Goal: Use online tool/utility: Utilize a website feature to perform a specific function

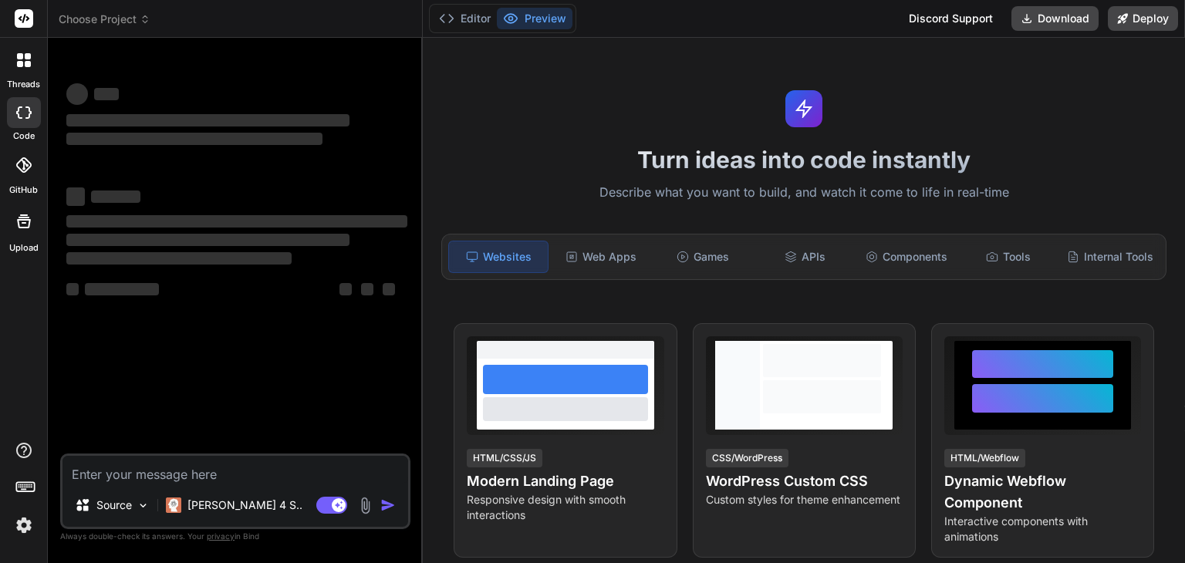
click at [140, 474] on textarea at bounding box center [236, 470] width 346 height 28
click at [130, 499] on p "Source" at bounding box center [113, 505] width 35 height 15
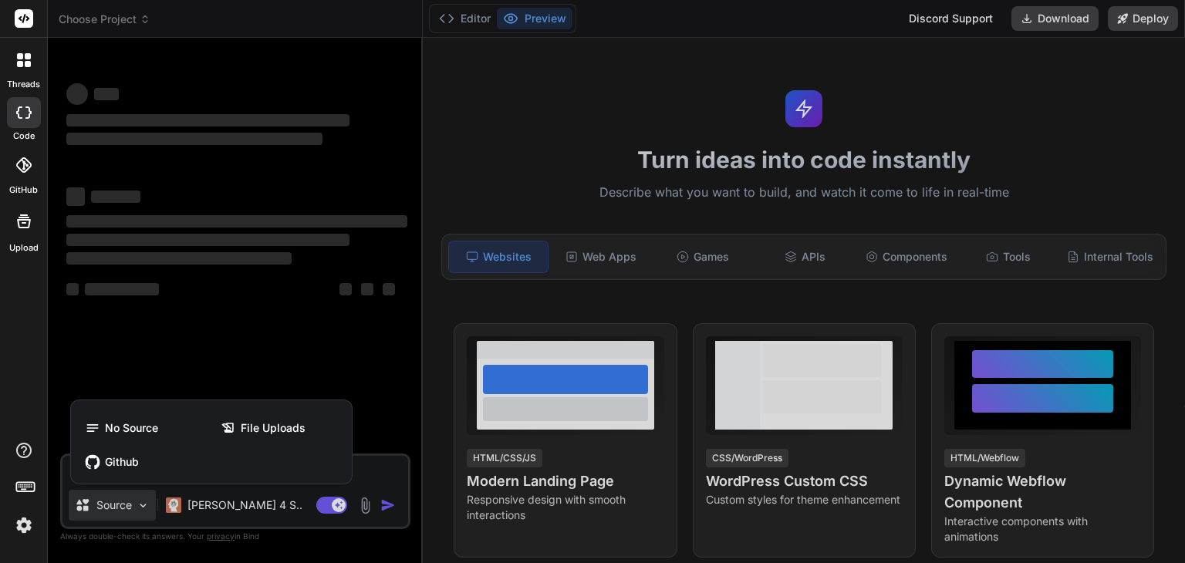
click at [283, 365] on div at bounding box center [592, 281] width 1185 height 563
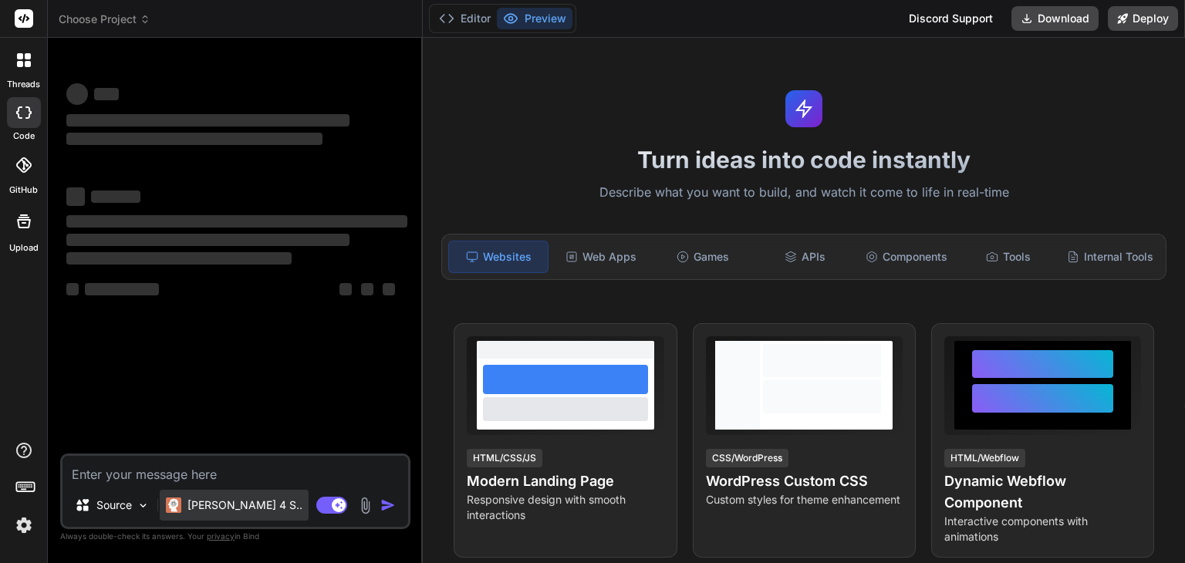
click at [201, 504] on p "[PERSON_NAME] 4 S.." at bounding box center [245, 505] width 115 height 15
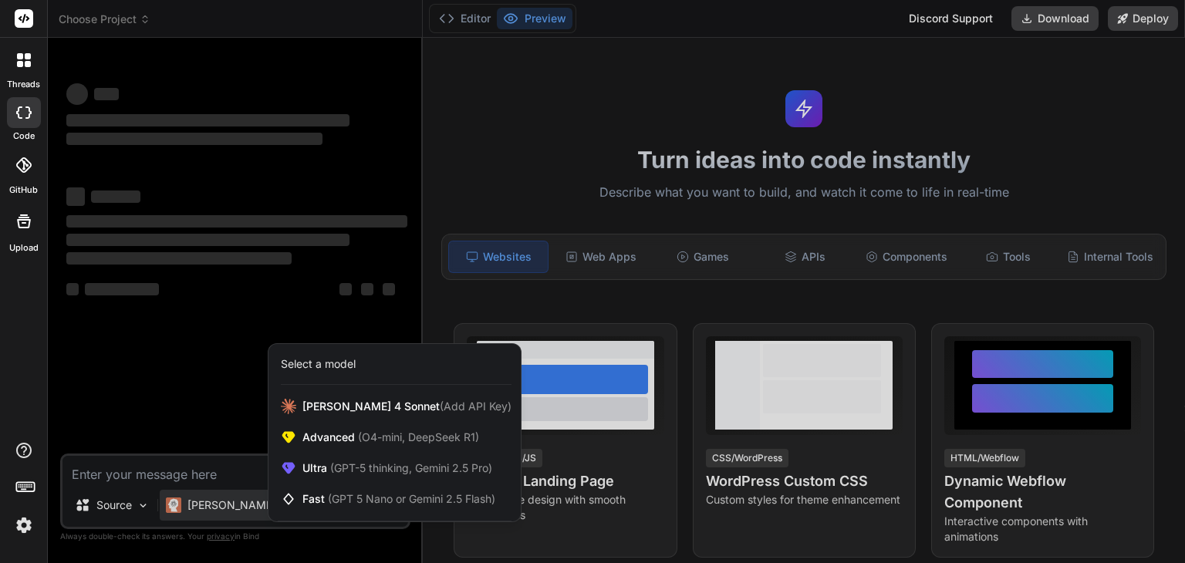
drag, startPoint x: 238, startPoint y: 391, endPoint x: 238, endPoint y: 401, distance: 9.3
click at [238, 401] on div at bounding box center [592, 281] width 1185 height 563
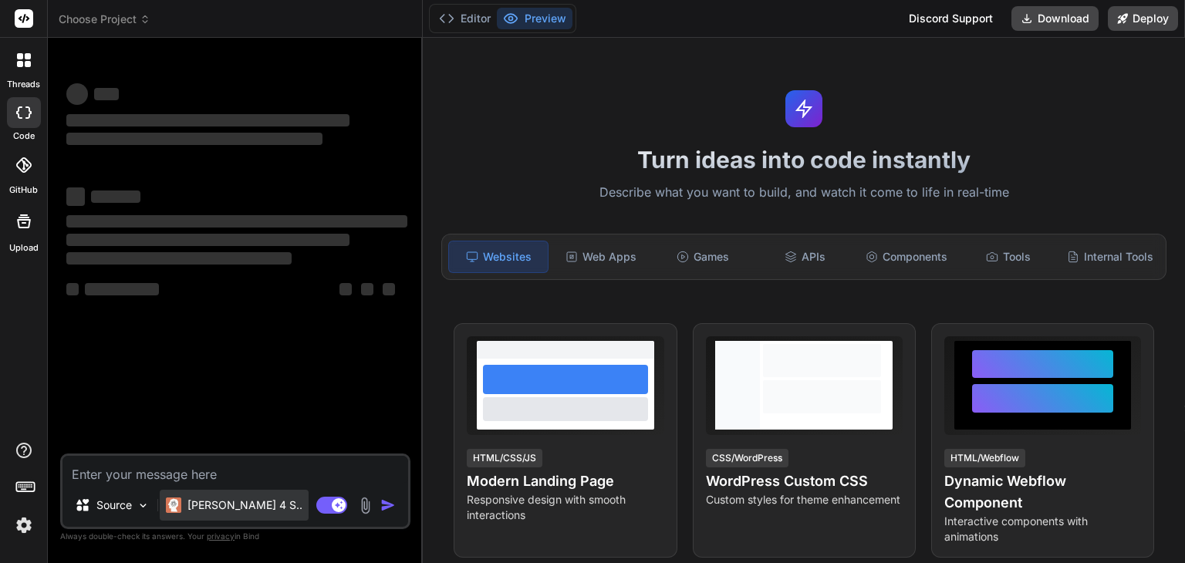
click at [235, 499] on p "[PERSON_NAME] 4 S.." at bounding box center [245, 505] width 115 height 15
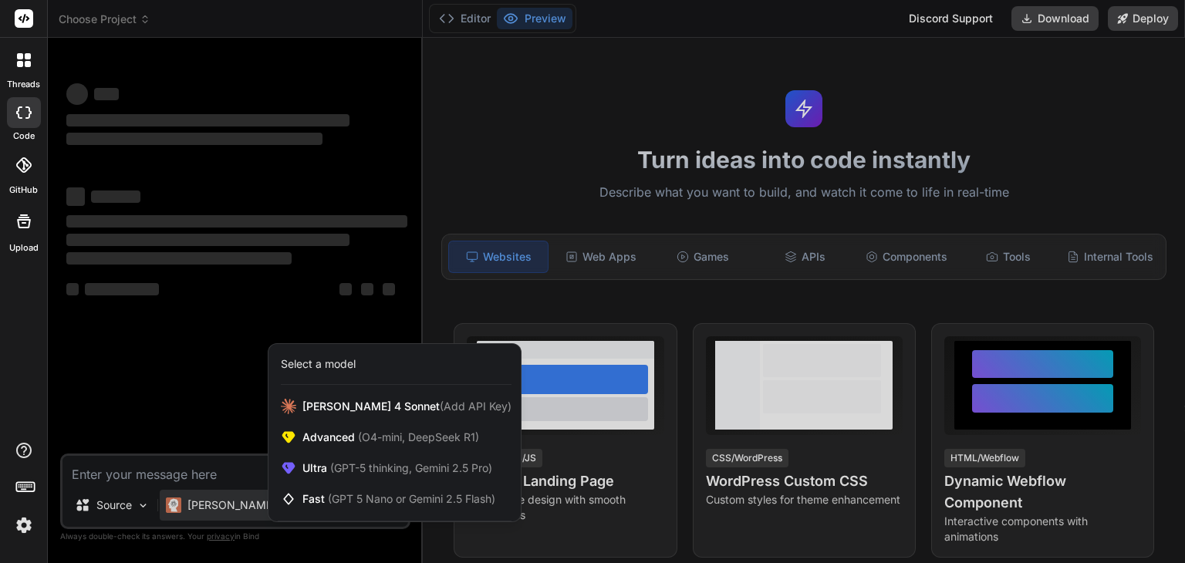
click at [201, 370] on div at bounding box center [592, 281] width 1185 height 563
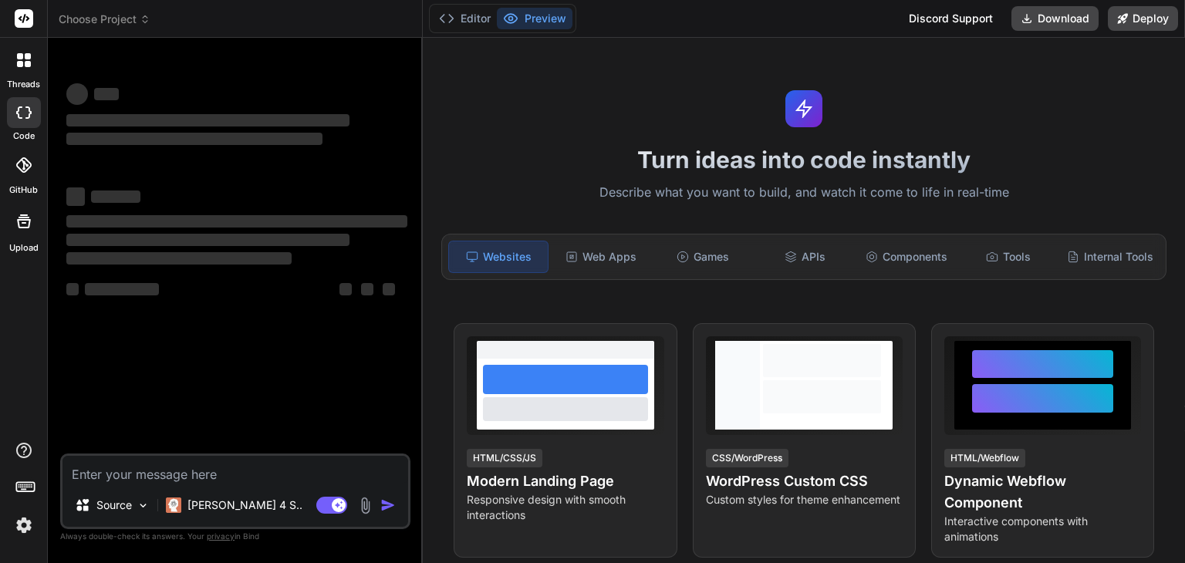
click at [8, 66] on div at bounding box center [24, 60] width 32 height 32
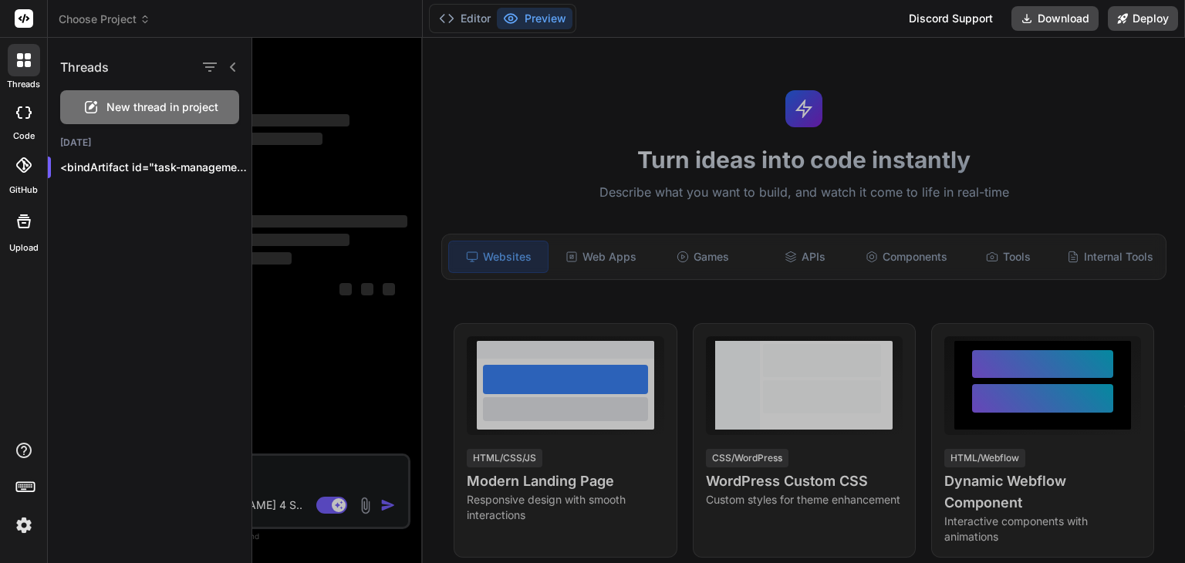
click at [17, 110] on icon at bounding box center [23, 112] width 15 height 12
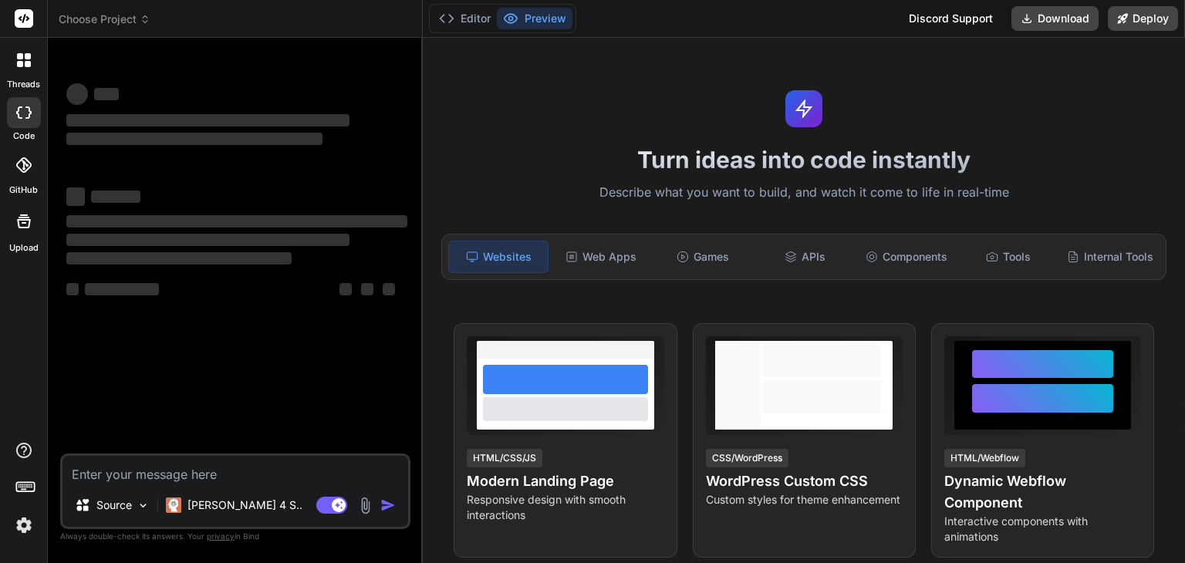
click at [32, 165] on div at bounding box center [24, 165] width 34 height 34
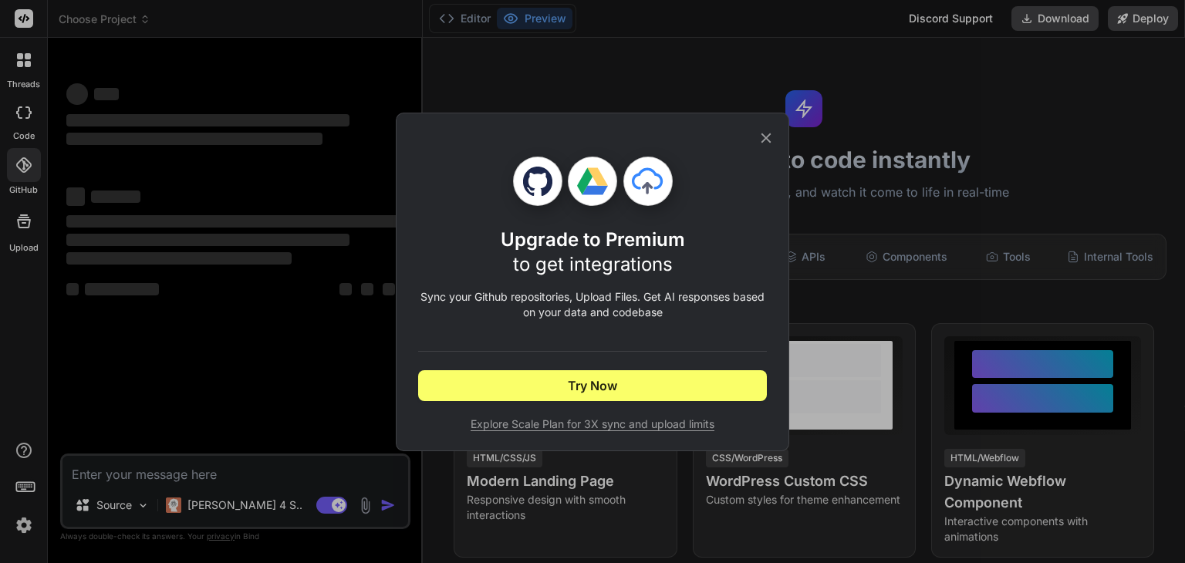
click at [762, 133] on icon at bounding box center [767, 138] width 10 height 10
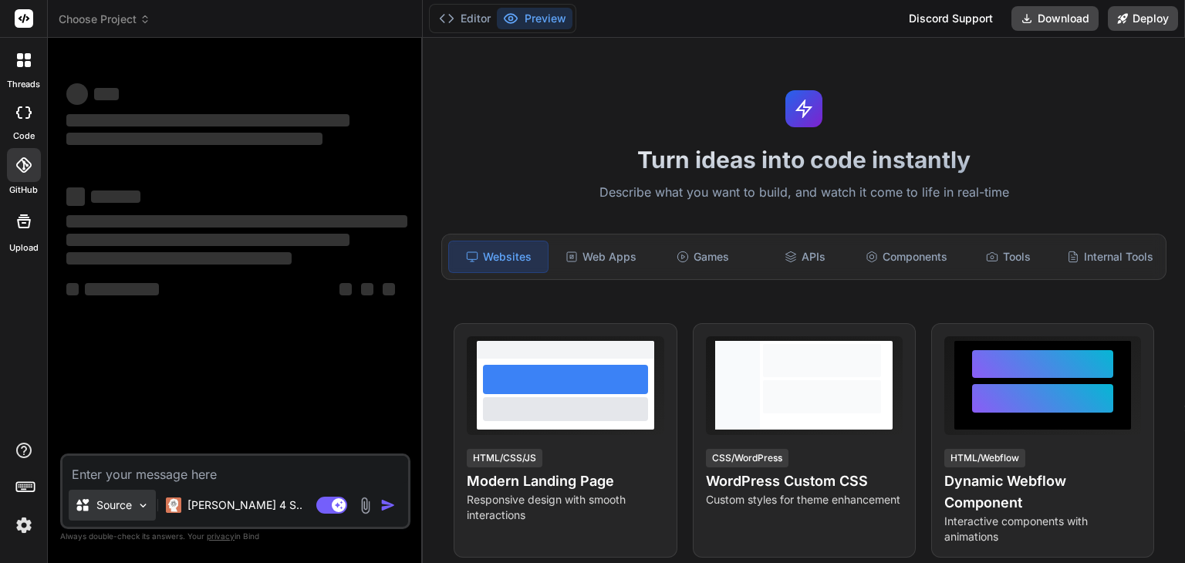
click at [79, 501] on icon at bounding box center [82, 505] width 12 height 12
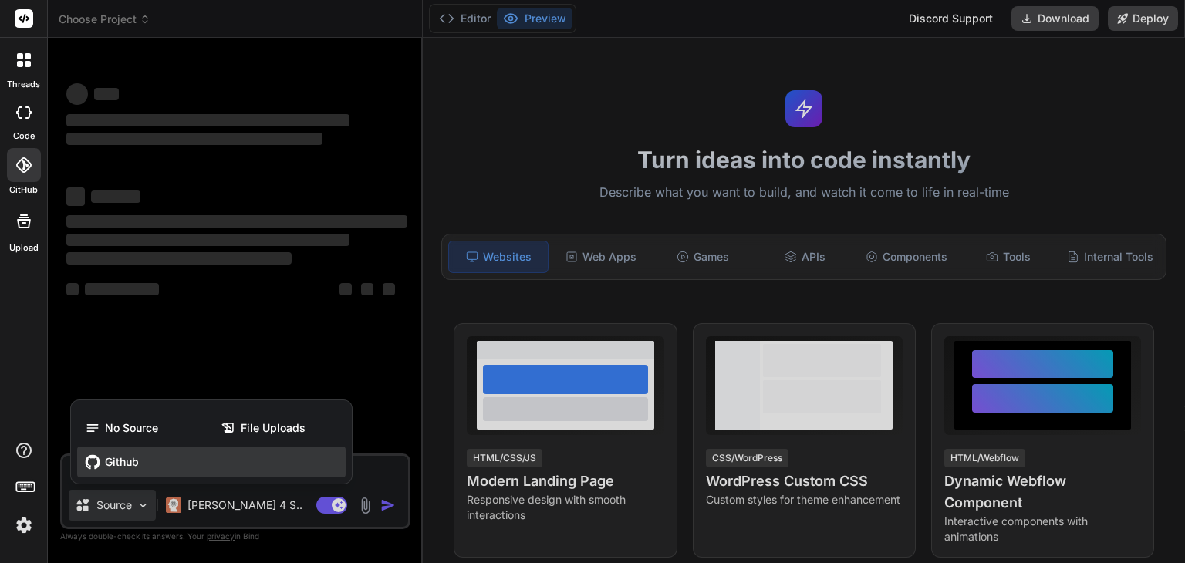
click at [106, 464] on span "Github" at bounding box center [122, 462] width 34 height 15
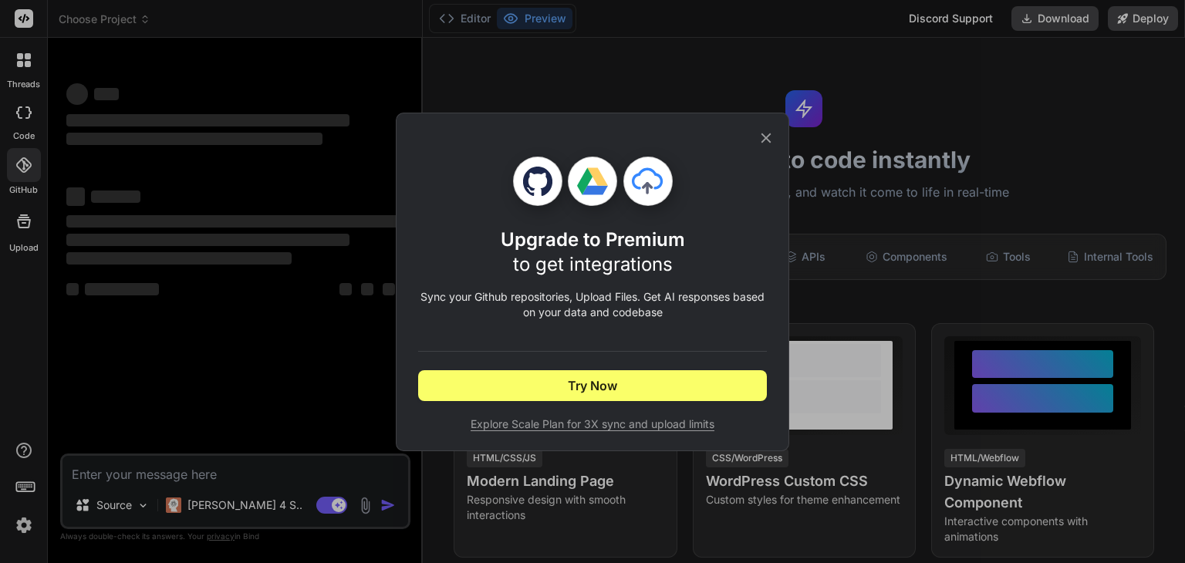
click at [772, 137] on icon at bounding box center [766, 138] width 17 height 17
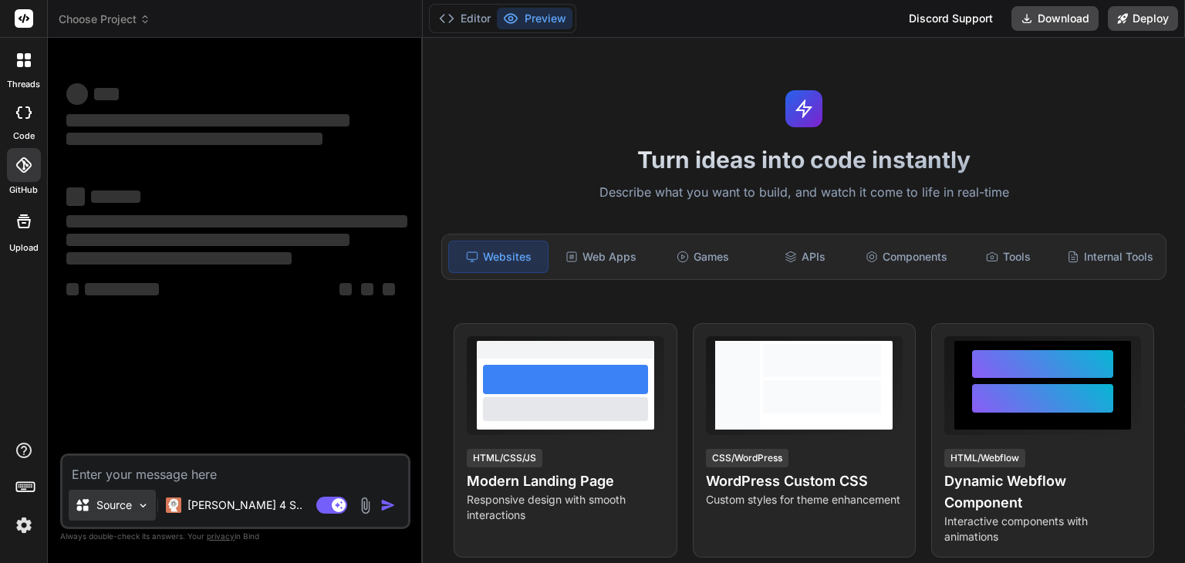
click at [133, 494] on div "Source" at bounding box center [112, 505] width 87 height 31
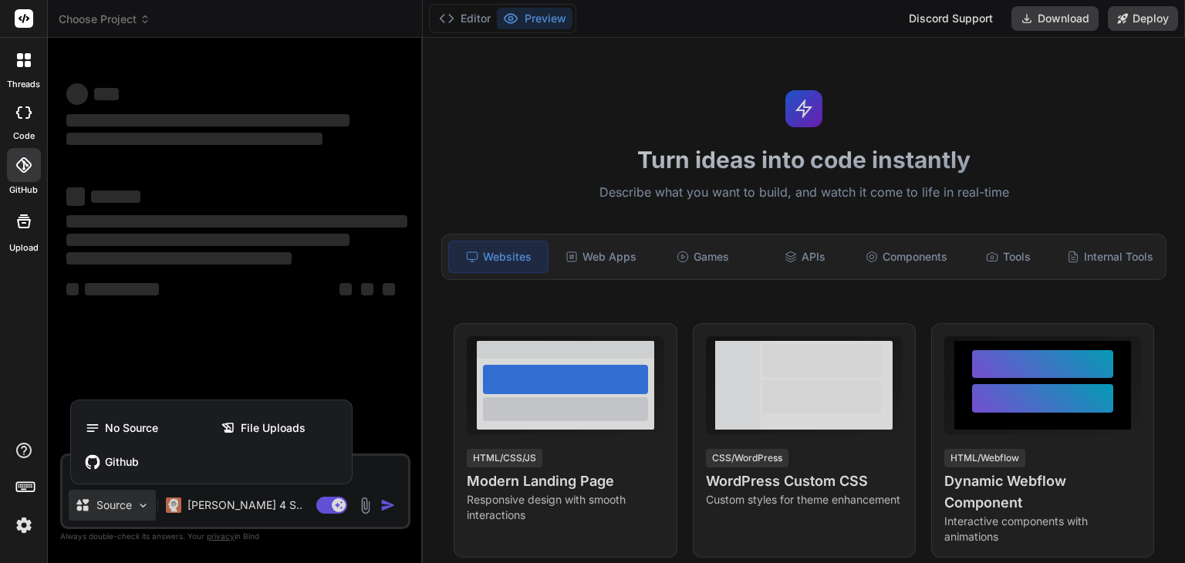
click at [273, 347] on div at bounding box center [592, 281] width 1185 height 563
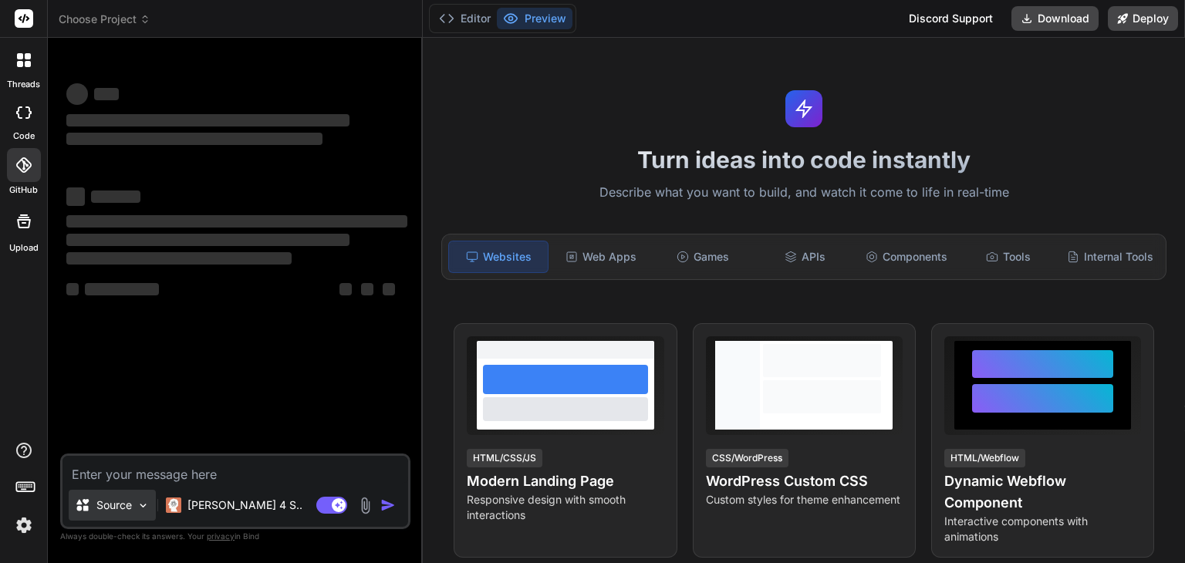
click at [137, 507] on img at bounding box center [143, 505] width 13 height 13
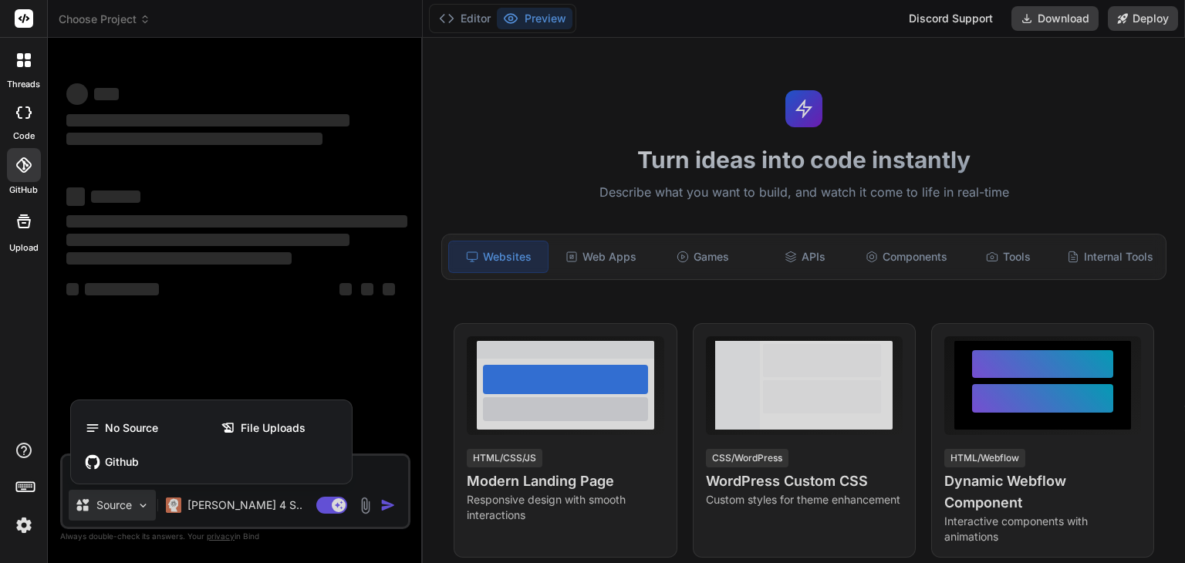
click at [224, 333] on div at bounding box center [592, 281] width 1185 height 563
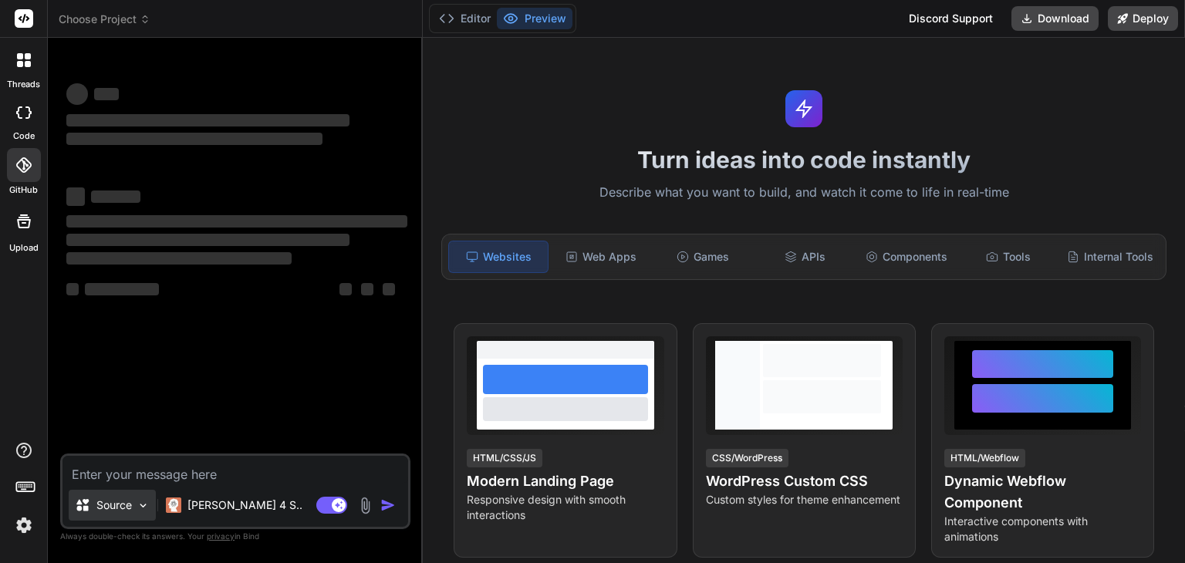
click at [91, 501] on div "Source" at bounding box center [103, 505] width 57 height 15
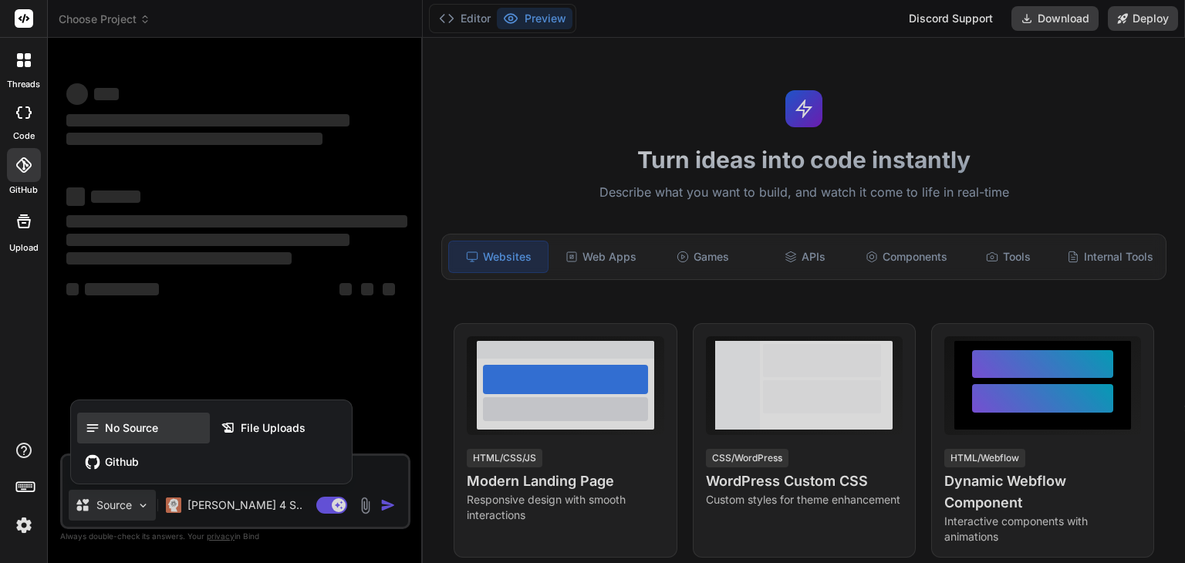
click at [134, 438] on div "No Source" at bounding box center [143, 428] width 133 height 31
type textarea "x"
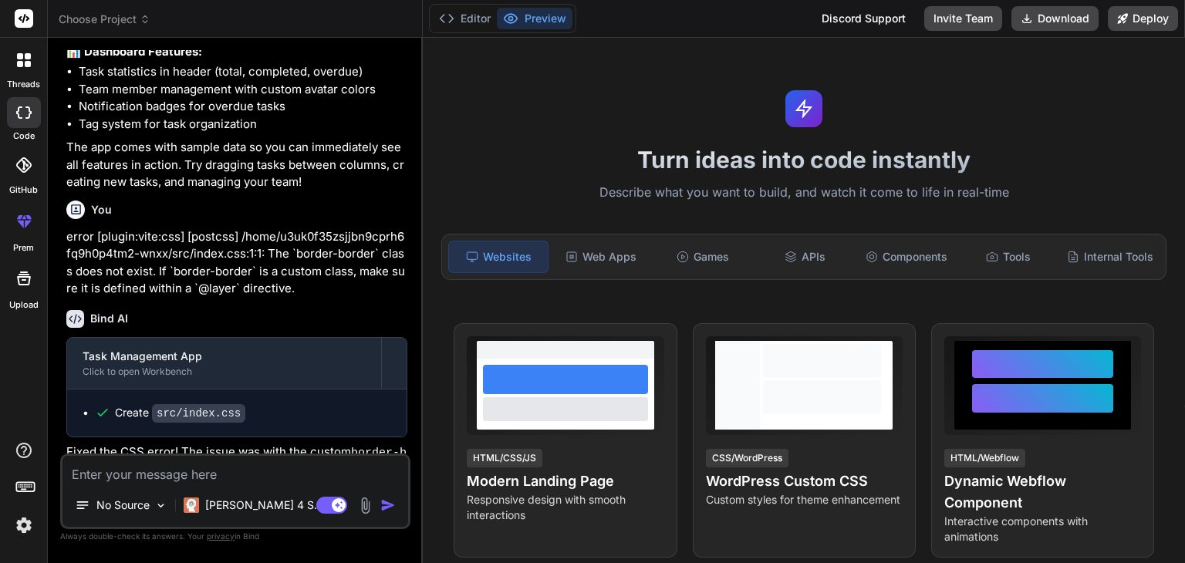
click at [498, 106] on div "Turn ideas into code instantly Describe what you want to build, and watch it co…" at bounding box center [804, 301] width 762 height 526
click at [1017, 111] on div "Turn ideas into code instantly Describe what you want to build, and watch it co…" at bounding box center [804, 301] width 762 height 526
type textarea "x"
click at [516, 77] on div "Turn ideas into code instantly Describe what you want to build, and watch it co…" at bounding box center [804, 301] width 762 height 526
